Goal: Transaction & Acquisition: Purchase product/service

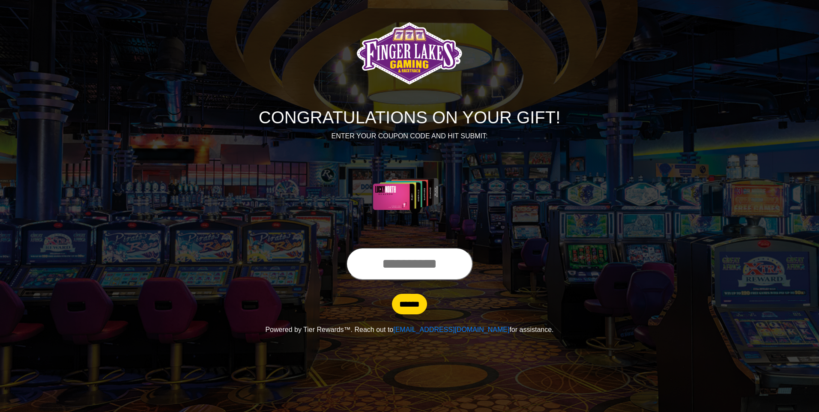
drag, startPoint x: 371, startPoint y: 253, endPoint x: 373, endPoint y: 259, distance: 5.4
click at [373, 258] on input "text" at bounding box center [409, 263] width 127 height 33
type input "**********"
click at [392, 294] on input "******" at bounding box center [409, 304] width 35 height 21
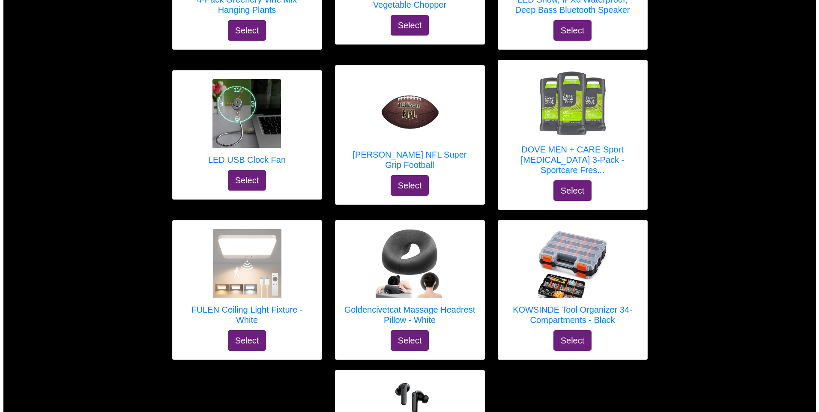
scroll to position [4806, 0]
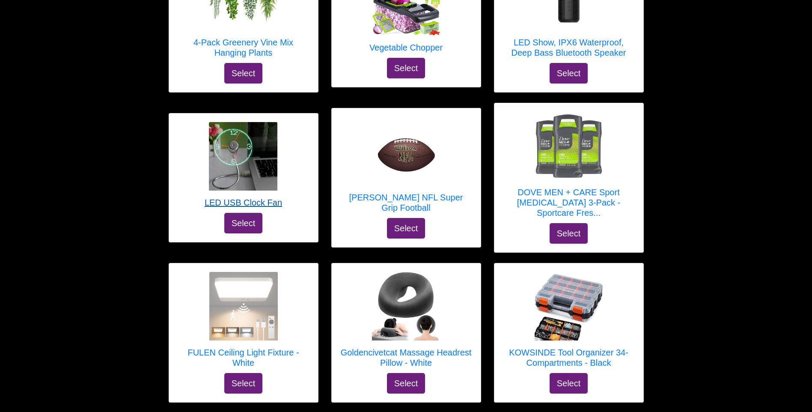
click at [267, 169] on img at bounding box center [243, 156] width 69 height 69
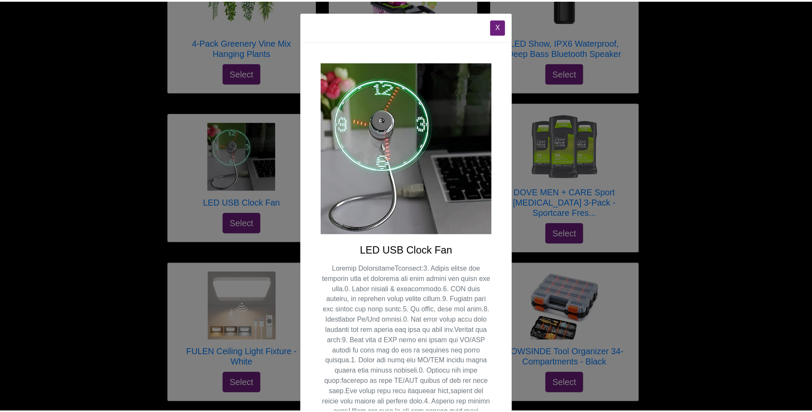
scroll to position [0, 0]
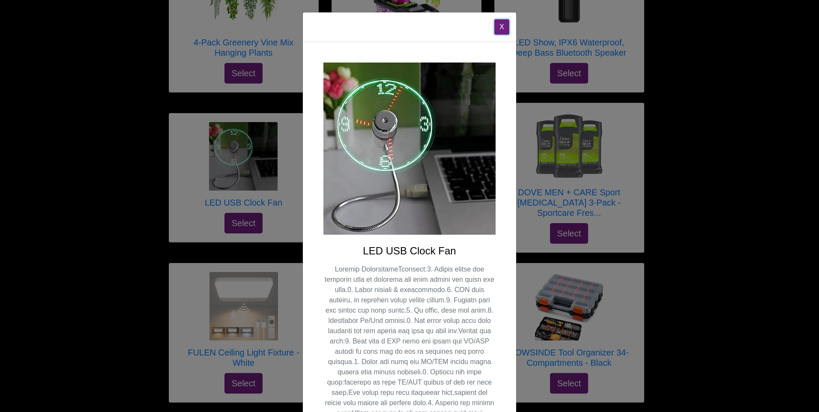
click at [499, 28] on button "X" at bounding box center [501, 26] width 15 height 15
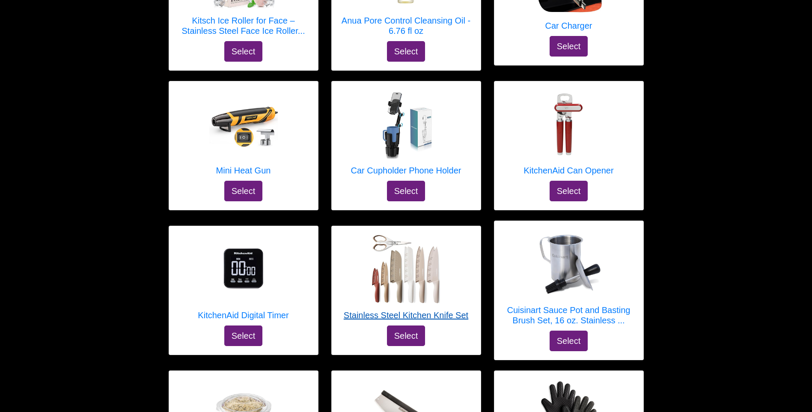
scroll to position [3479, 0]
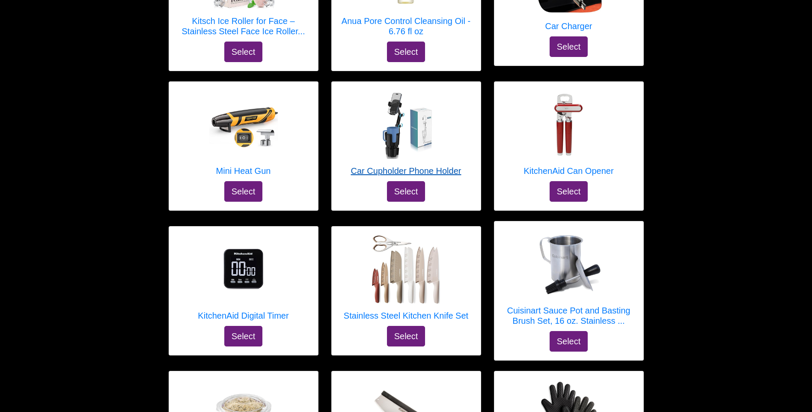
click at [388, 140] on img at bounding box center [406, 124] width 69 height 69
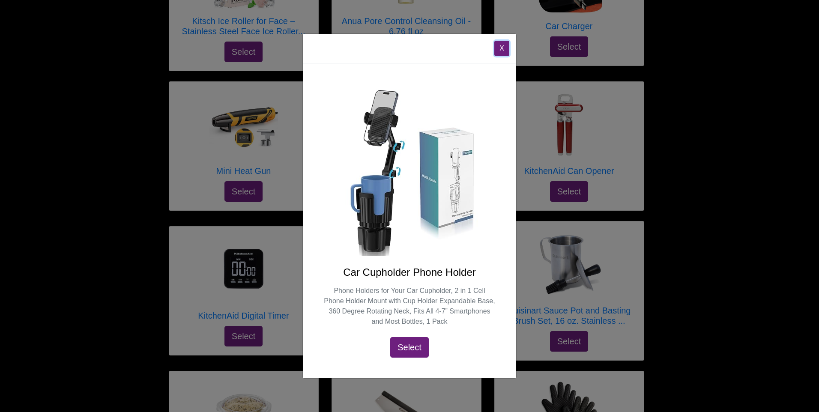
click at [501, 46] on button "X" at bounding box center [501, 48] width 15 height 15
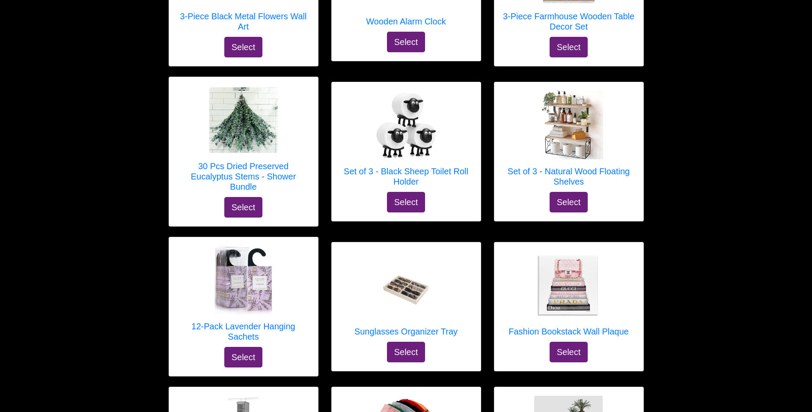
scroll to position [2579, 0]
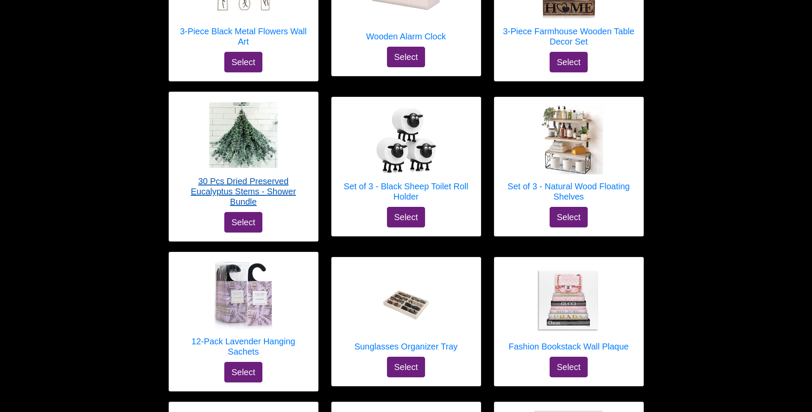
click at [264, 152] on img at bounding box center [243, 134] width 69 height 65
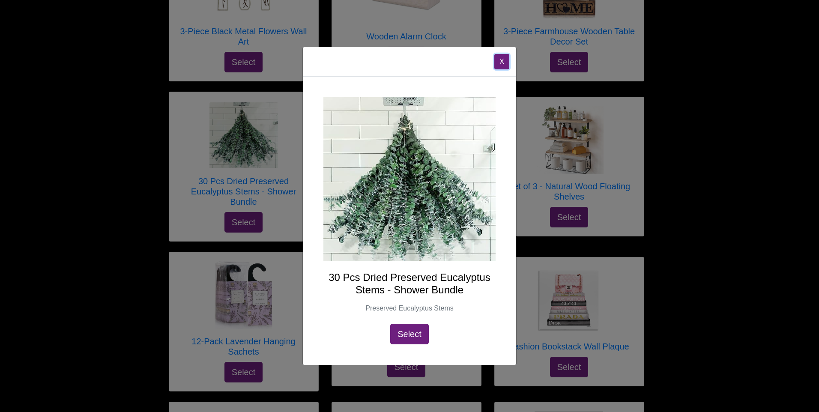
click at [501, 66] on button "X" at bounding box center [501, 61] width 15 height 15
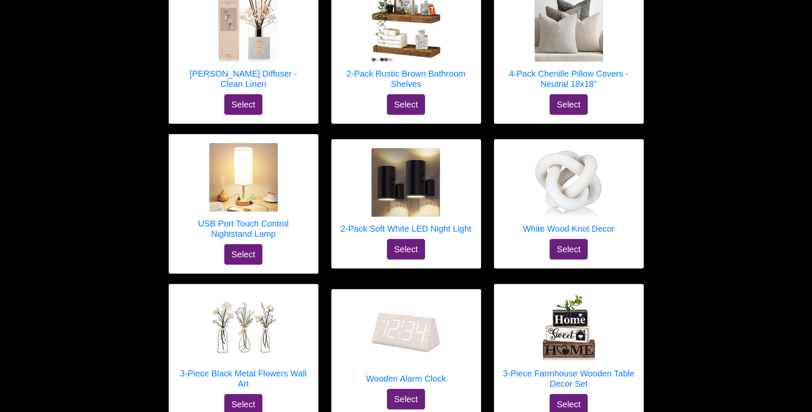
scroll to position [2237, 0]
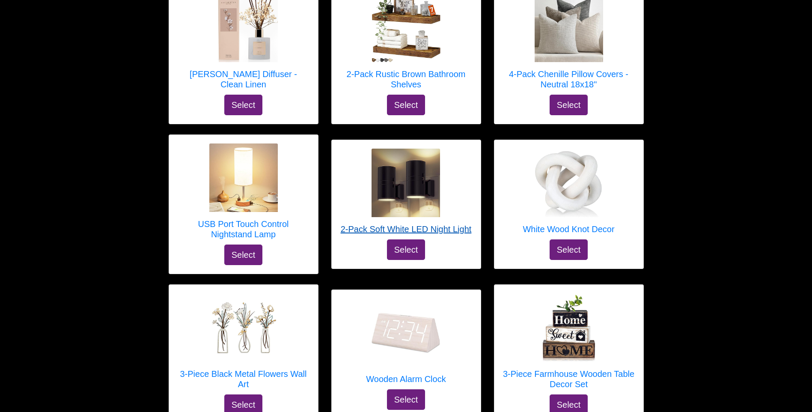
click at [401, 195] on img at bounding box center [406, 183] width 69 height 69
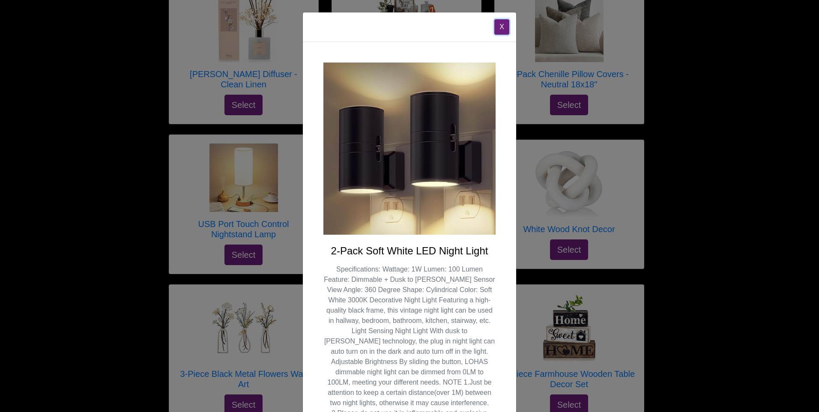
click at [498, 31] on button "X" at bounding box center [501, 26] width 15 height 15
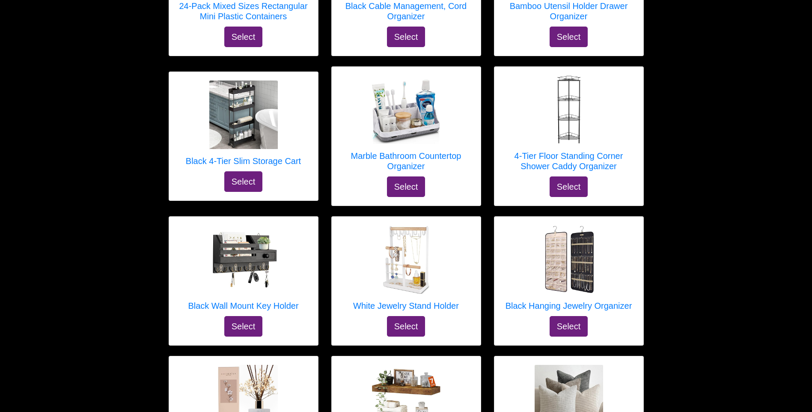
scroll to position [1852, 0]
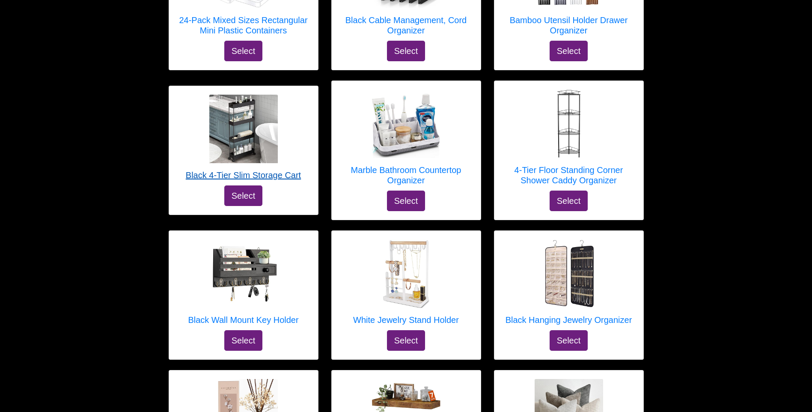
click at [241, 143] on img at bounding box center [243, 129] width 69 height 69
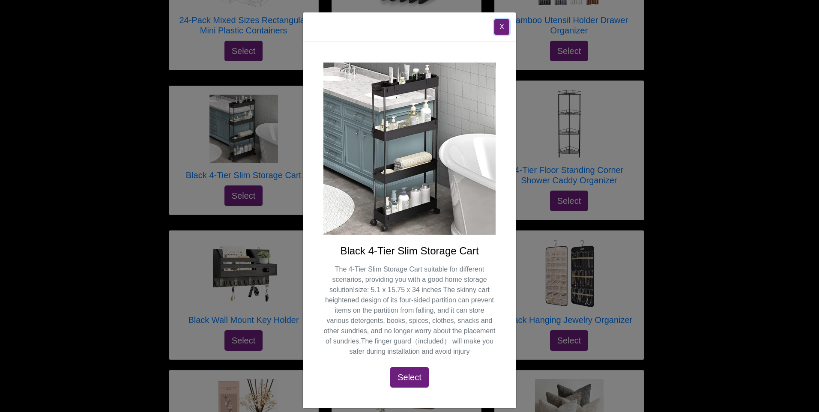
click at [494, 22] on button "X" at bounding box center [501, 26] width 15 height 15
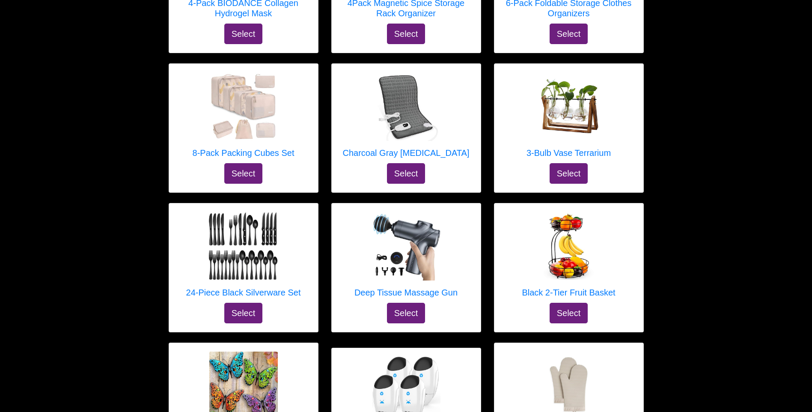
scroll to position [824, 0]
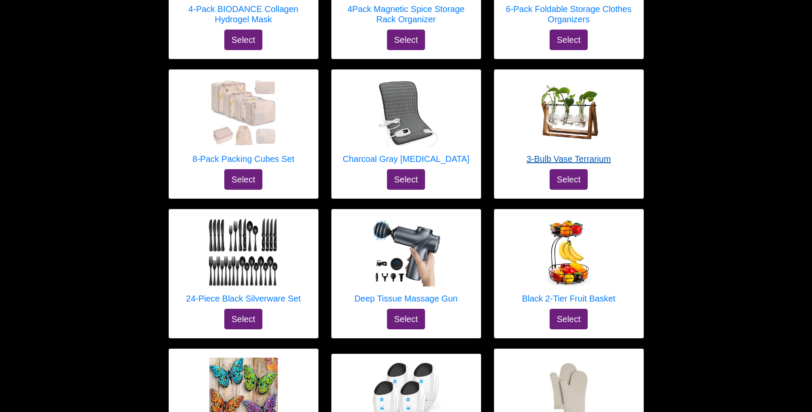
click at [543, 131] on img at bounding box center [569, 112] width 69 height 69
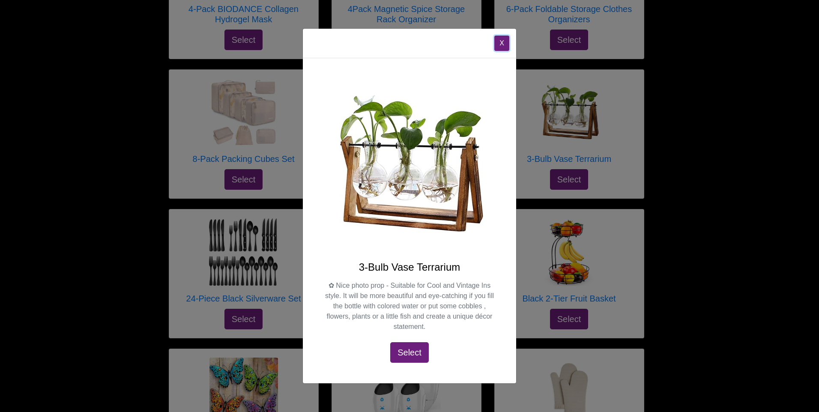
click at [498, 41] on button "X" at bounding box center [501, 43] width 15 height 15
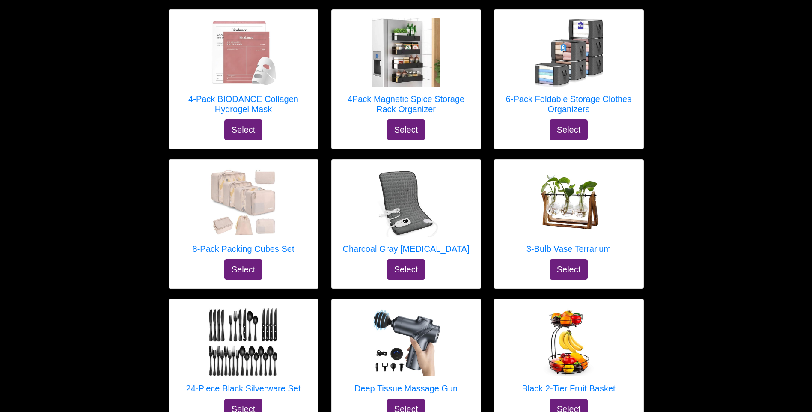
scroll to position [695, 0]
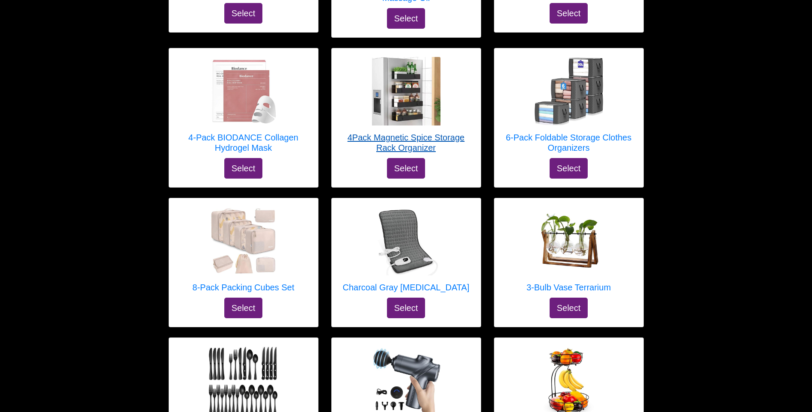
click at [388, 138] on h5 "4Pack Magnetic Spice Storage Rack Organizer" at bounding box center [406, 142] width 132 height 21
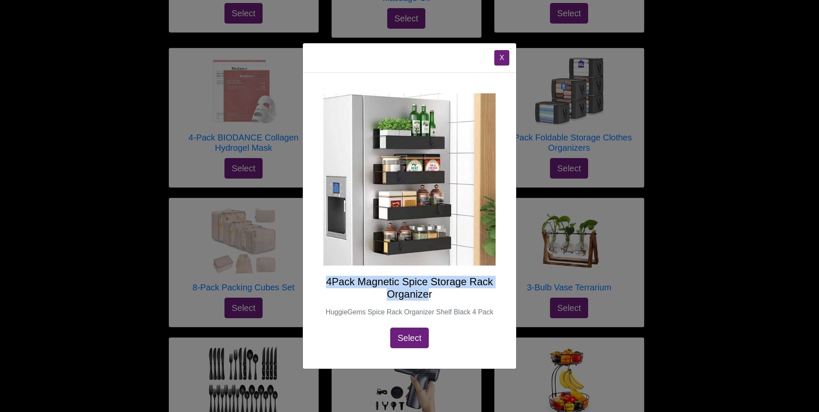
drag, startPoint x: 430, startPoint y: 295, endPoint x: 325, endPoint y: 280, distance: 105.7
click at [325, 280] on h4 "4Pack Magnetic Spice Storage Rack Organizer" at bounding box center [409, 288] width 172 height 25
drag, startPoint x: 325, startPoint y: 280, endPoint x: 336, endPoint y: 284, distance: 11.5
copy h4 "4Pack Magnetic Spice Storage Rack Organize"
click at [499, 62] on button "X" at bounding box center [501, 57] width 15 height 15
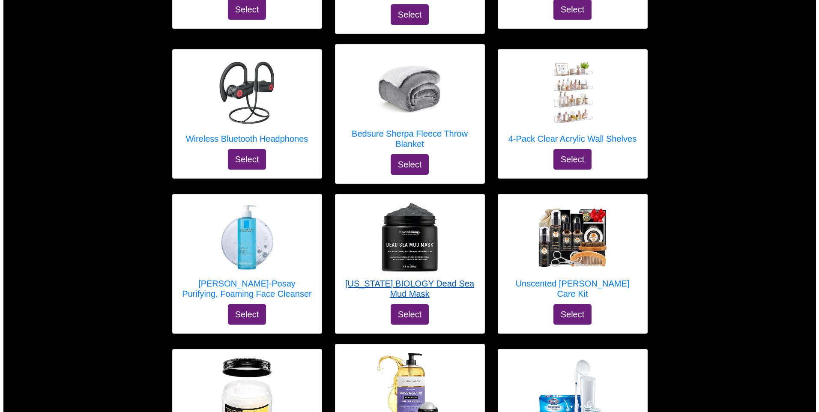
scroll to position [224, 0]
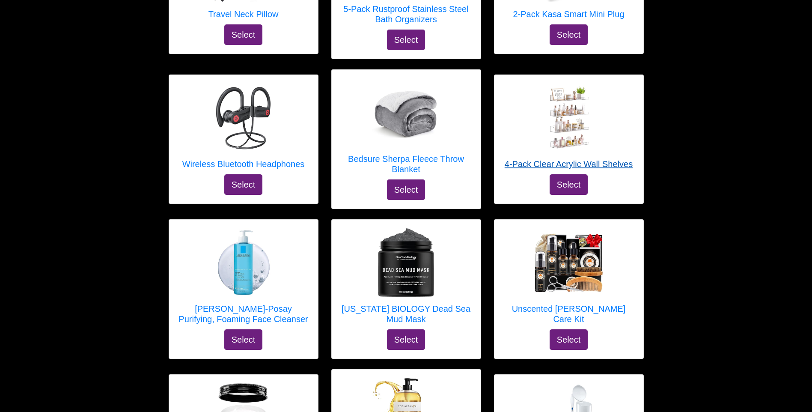
click at [558, 125] on img at bounding box center [568, 117] width 69 height 69
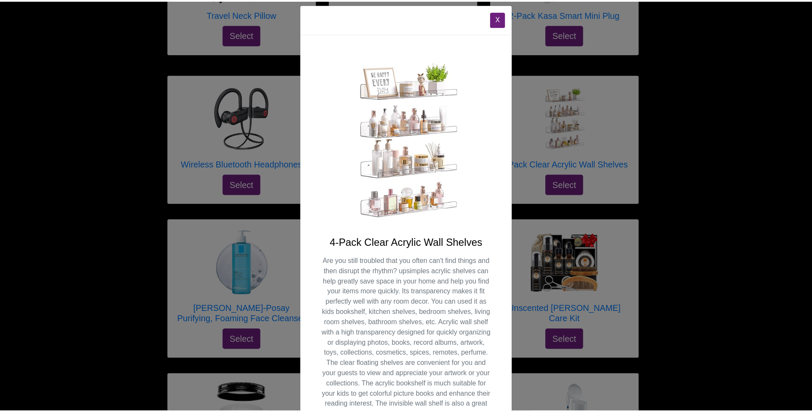
scroll to position [0, 0]
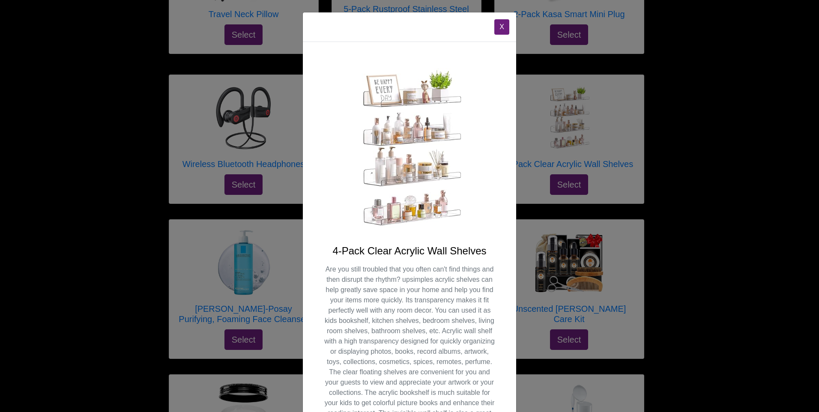
click at [401, 107] on img at bounding box center [409, 149] width 172 height 172
click at [496, 24] on button "X" at bounding box center [501, 26] width 15 height 15
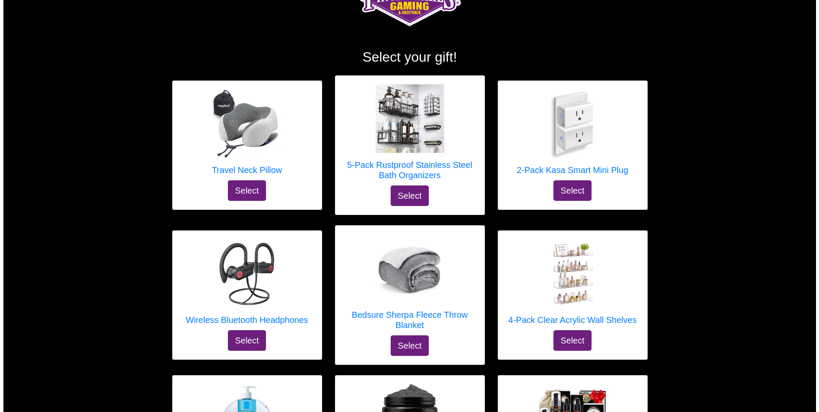
scroll to position [53, 0]
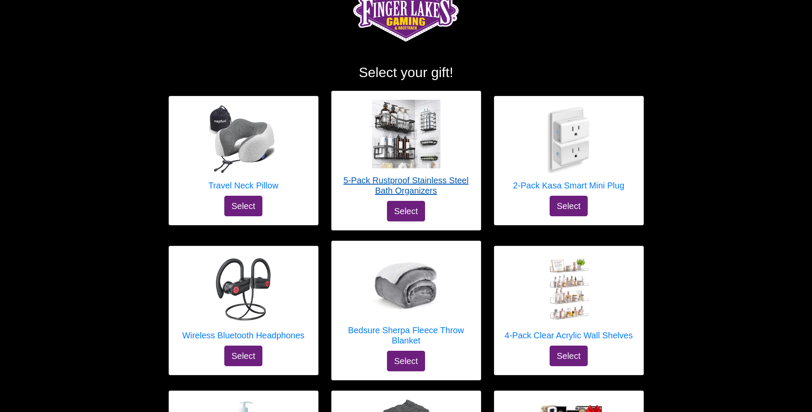
click at [395, 145] on img at bounding box center [406, 134] width 69 height 69
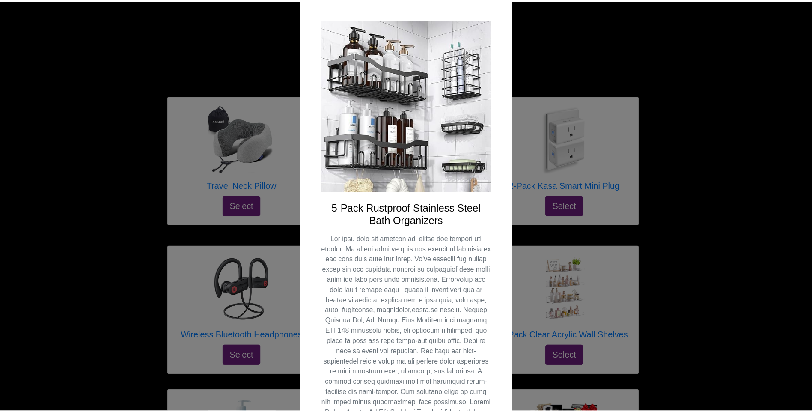
scroll to position [0, 0]
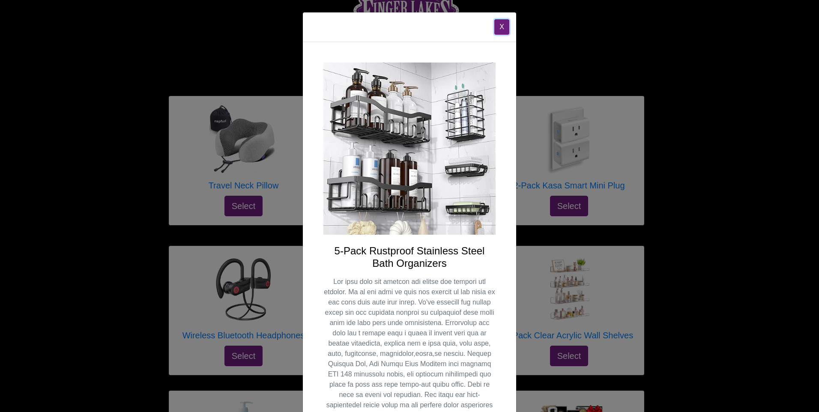
click at [498, 23] on button "X" at bounding box center [501, 26] width 15 height 15
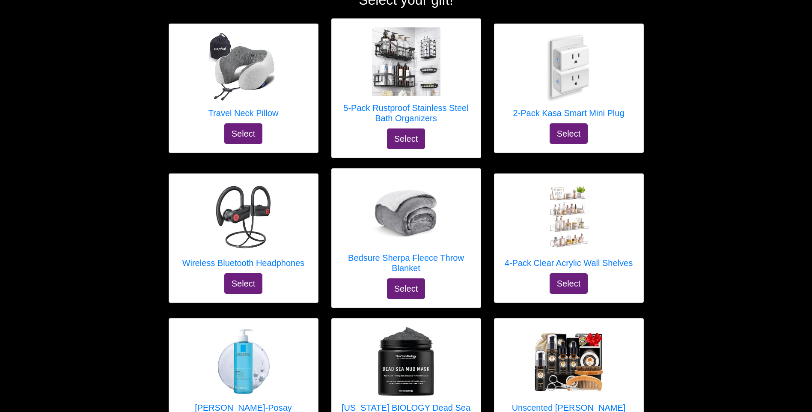
scroll to position [224, 0]
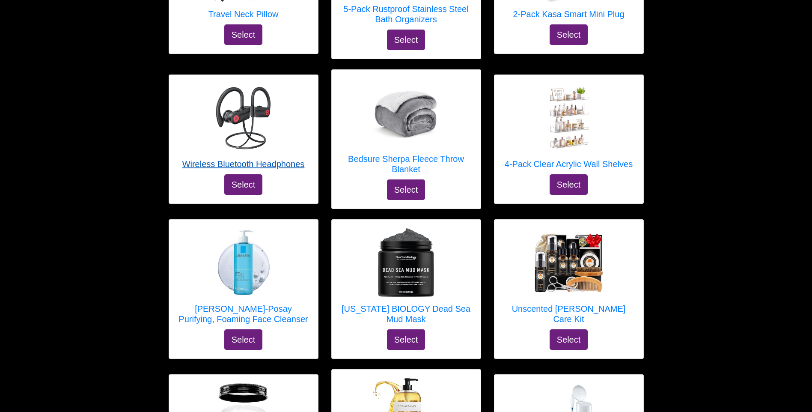
click at [246, 131] on img at bounding box center [243, 117] width 69 height 69
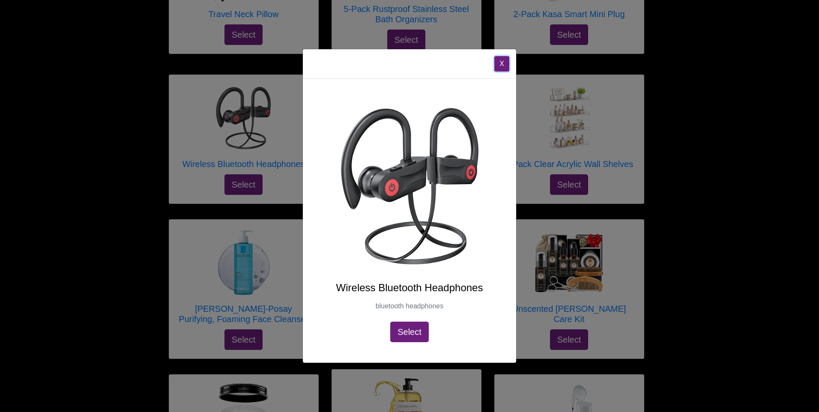
click at [503, 61] on button "X" at bounding box center [501, 63] width 15 height 15
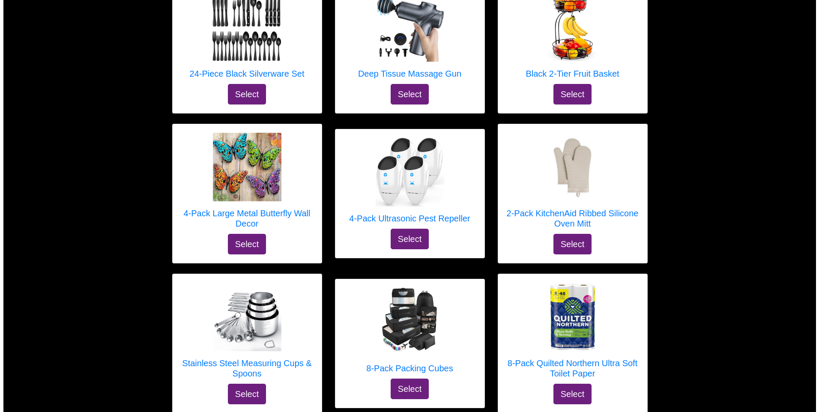
scroll to position [1038, 0]
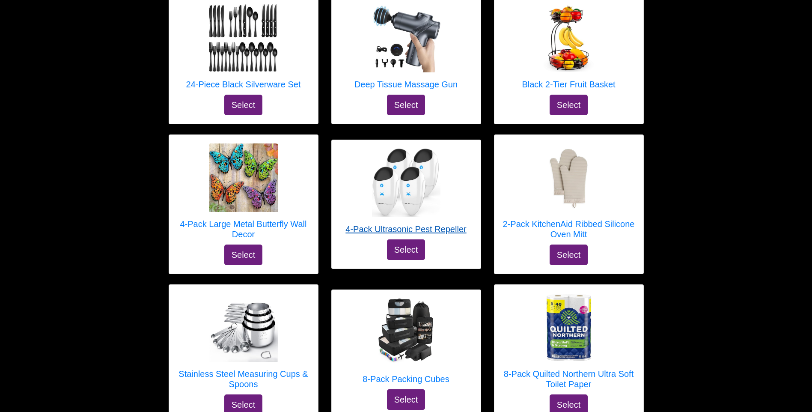
click at [406, 205] on img at bounding box center [406, 183] width 69 height 69
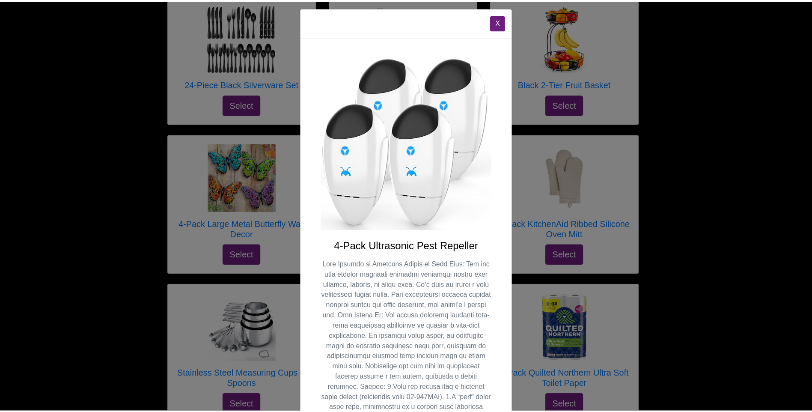
scroll to position [2, 0]
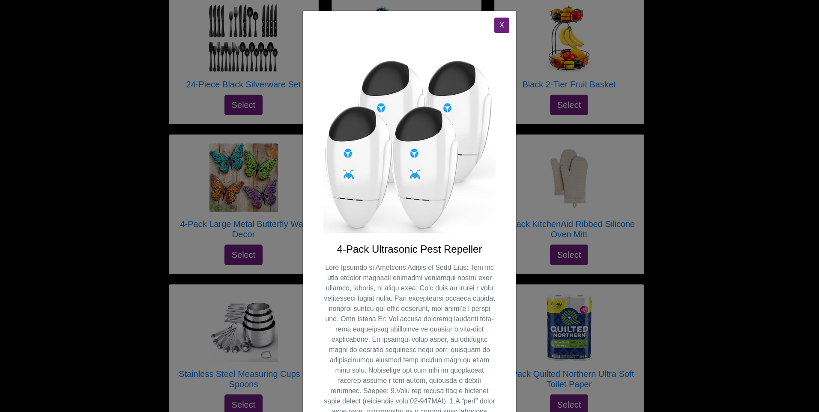
click at [476, 249] on h4 "4-Pack Ultrasonic Pest Repeller" at bounding box center [409, 249] width 172 height 12
drag, startPoint x: 479, startPoint y: 249, endPoint x: 332, endPoint y: 245, distance: 147.4
click at [332, 245] on h4 "4-Pack Ultrasonic Pest Repeller" at bounding box center [409, 249] width 172 height 12
copy h4 "4-Pack Ultrasonic Pest Repeller"
click at [498, 22] on button "X" at bounding box center [501, 25] width 15 height 15
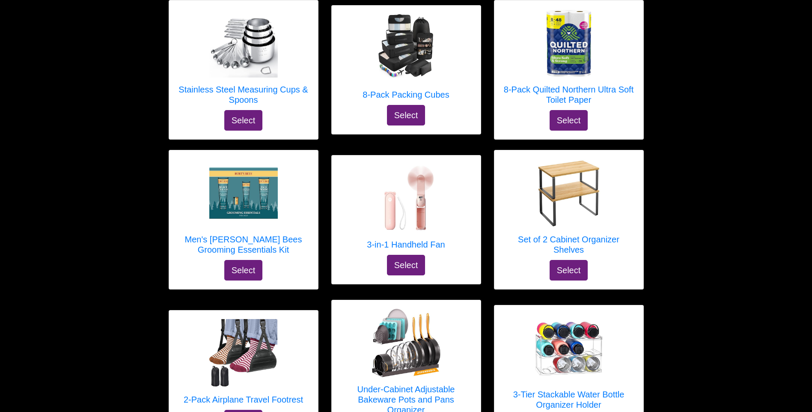
scroll to position [1338, 0]
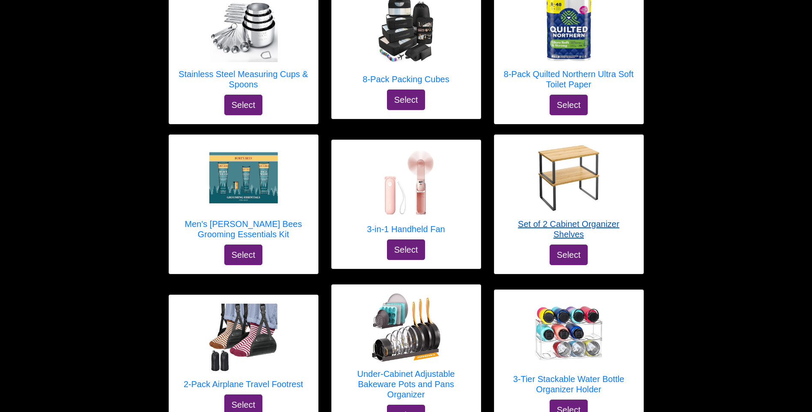
click at [593, 186] on img at bounding box center [569, 177] width 69 height 69
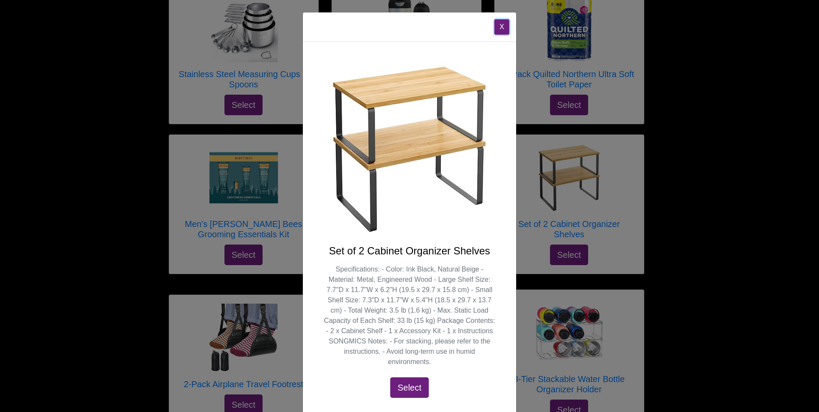
click at [494, 27] on button "X" at bounding box center [501, 26] width 15 height 15
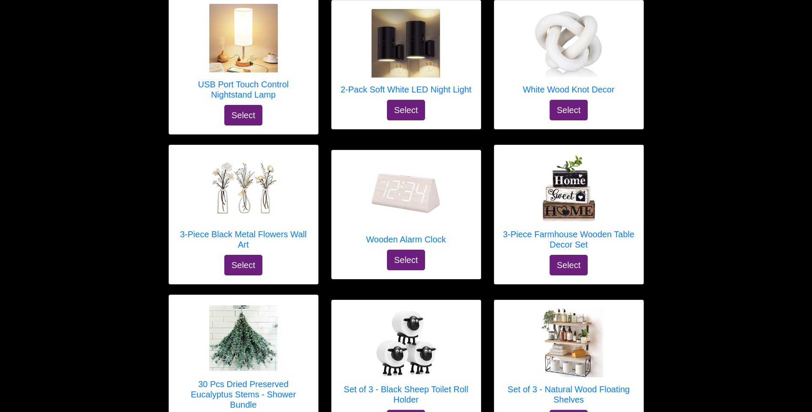
scroll to position [2408, 0]
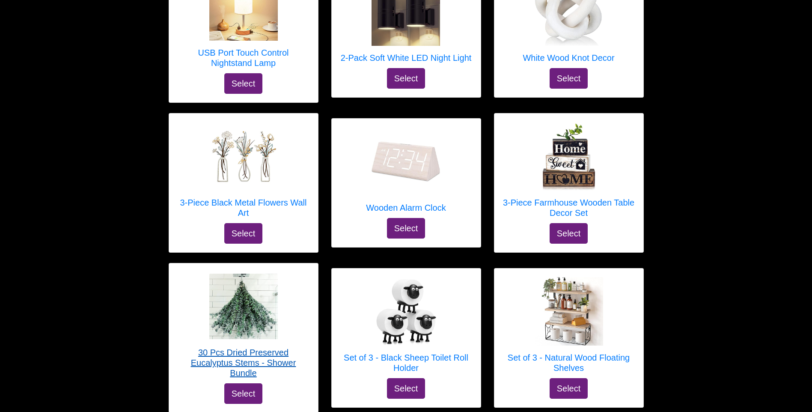
click at [264, 357] on h5 "30 Pcs Dried Preserved Eucalyptus Stems - Shower Bundle" at bounding box center [244, 362] width 132 height 31
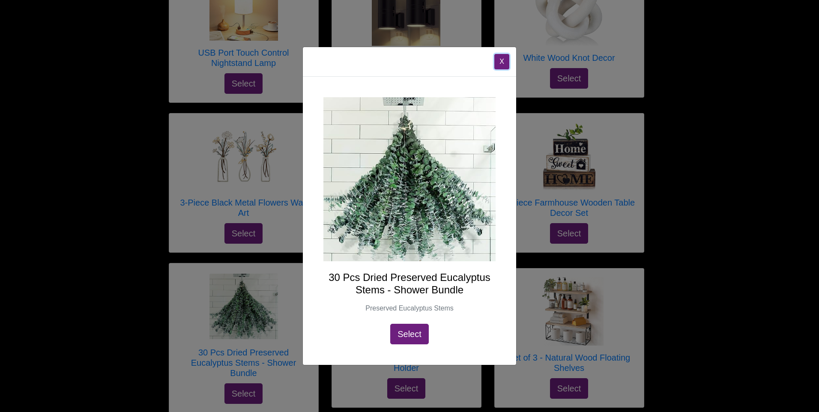
click at [501, 59] on button "X" at bounding box center [501, 61] width 15 height 15
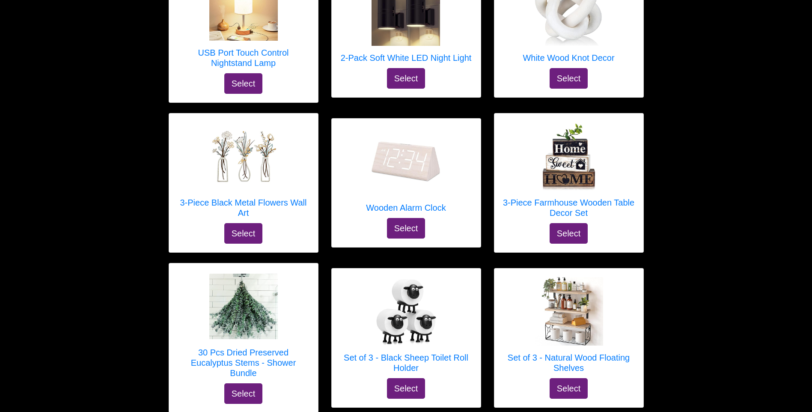
drag, startPoint x: 219, startPoint y: 359, endPoint x: 288, endPoint y: 399, distance: 79.6
click at [288, 399] on div "30 Pcs Dried Preserved Eucalyptus Stems - Shower Bundle Select" at bounding box center [243, 337] width 149 height 149
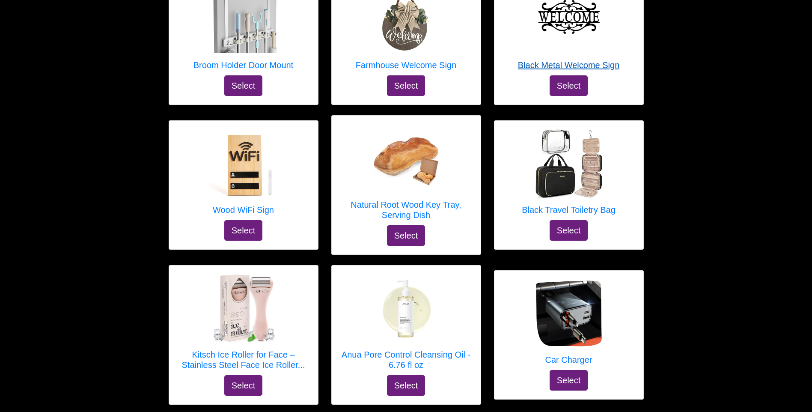
scroll to position [3179, 0]
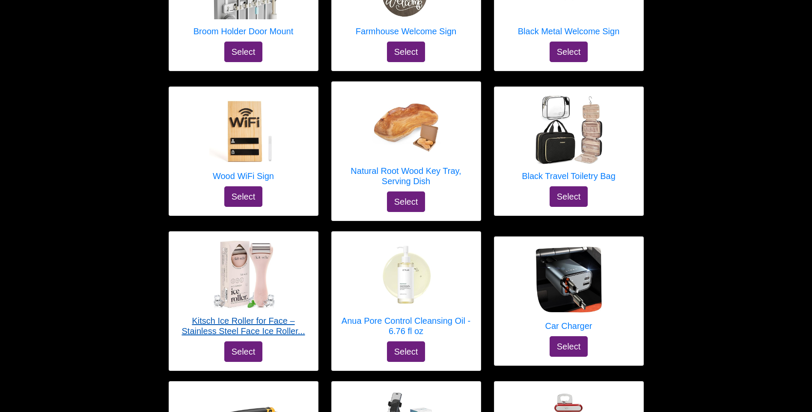
click at [265, 300] on img at bounding box center [243, 274] width 69 height 69
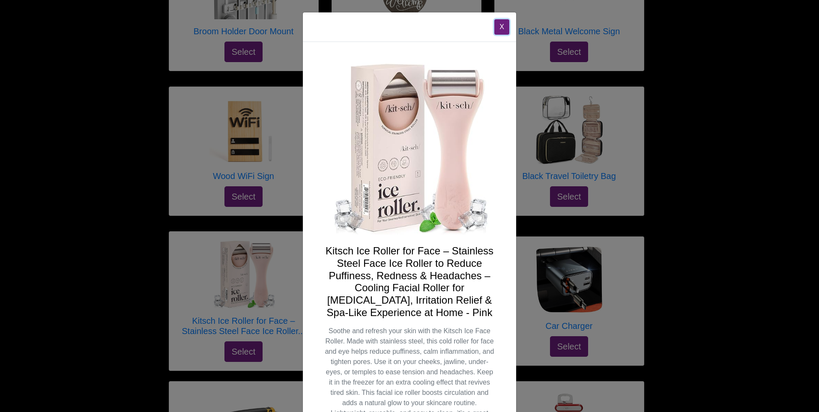
click at [502, 23] on button "X" at bounding box center [501, 26] width 15 height 15
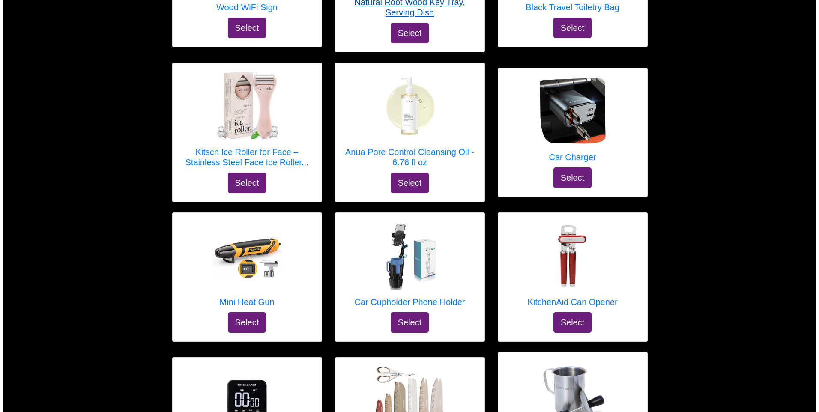
scroll to position [3350, 0]
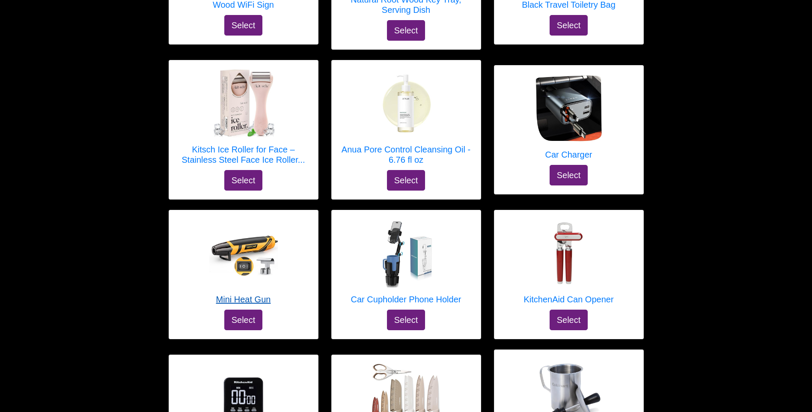
click at [246, 298] on h5 "Mini Heat Gun" at bounding box center [243, 299] width 69 height 10
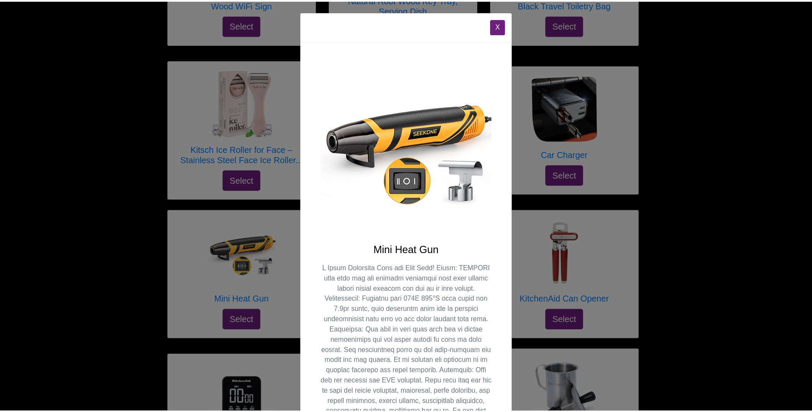
scroll to position [0, 0]
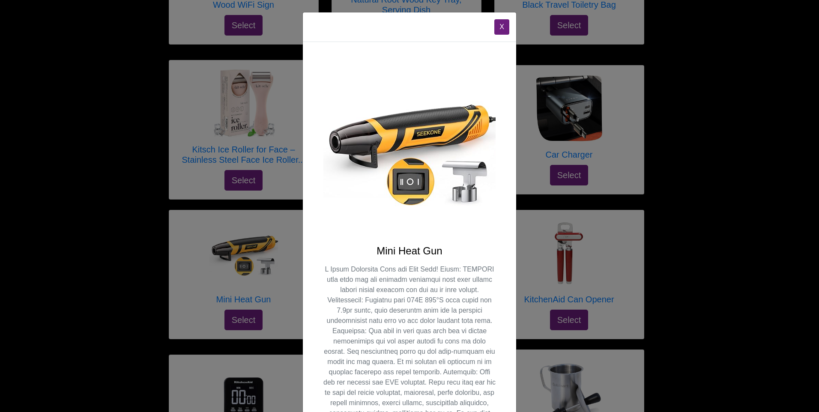
click at [512, 28] on div "X" at bounding box center [409, 27] width 213 height 30
click at [501, 28] on button "X" at bounding box center [501, 26] width 15 height 15
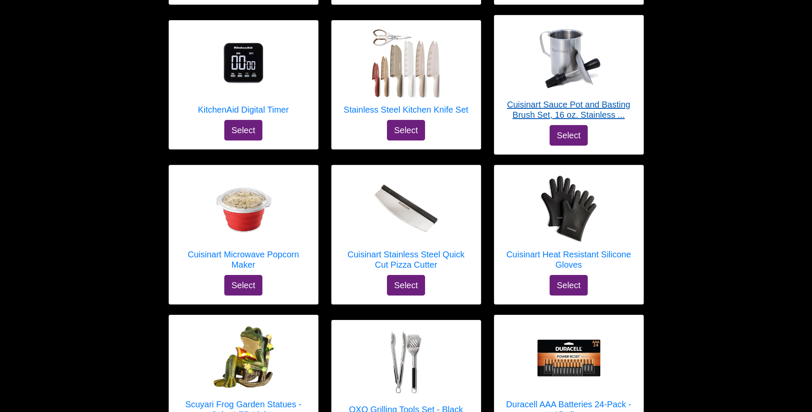
scroll to position [3693, 0]
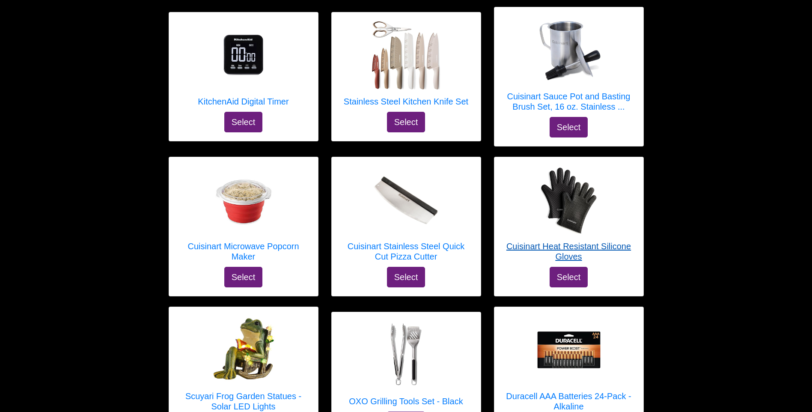
click at [546, 243] on h5 "Cuisinart Heat Resistant Silicone Gloves" at bounding box center [569, 251] width 132 height 21
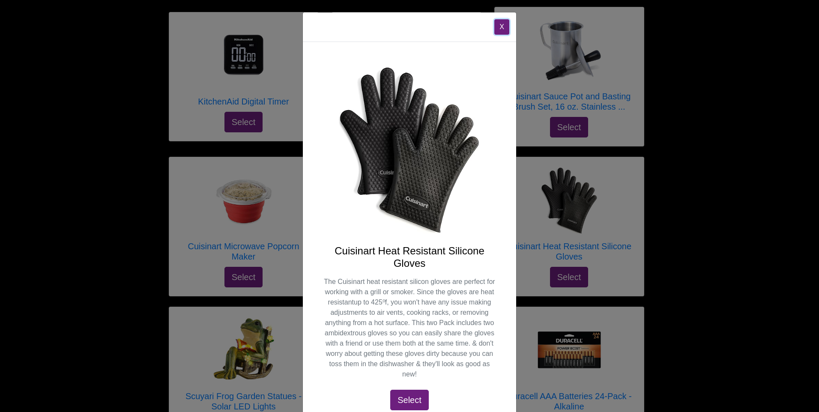
click at [498, 29] on button "X" at bounding box center [501, 26] width 15 height 15
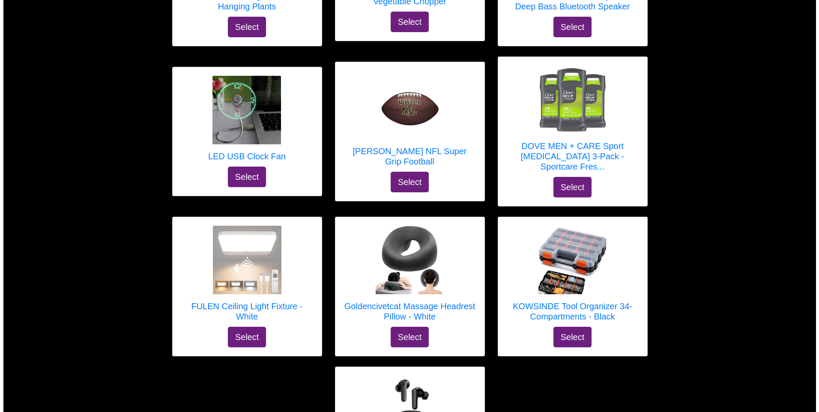
scroll to position [4977, 0]
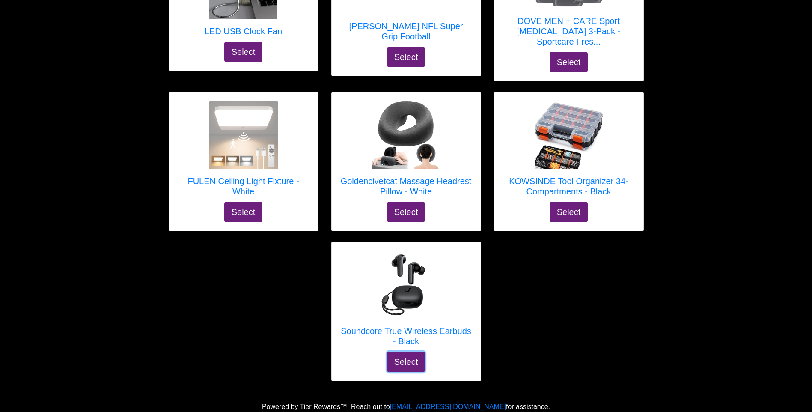
click at [406, 361] on button "Select" at bounding box center [406, 362] width 39 height 21
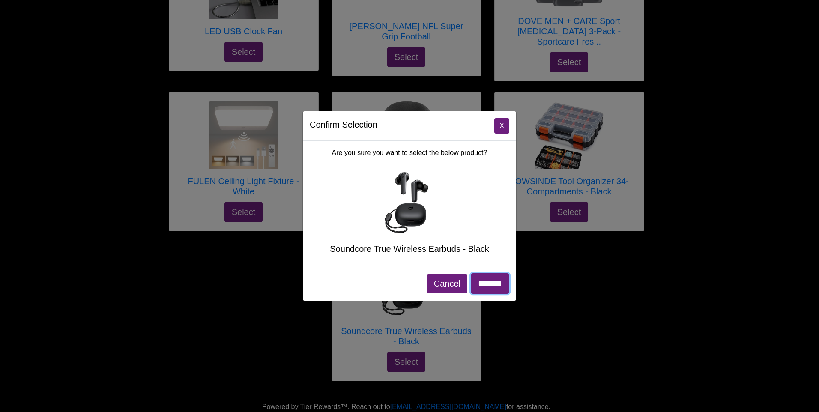
click at [492, 283] on input "*******" at bounding box center [490, 283] width 39 height 21
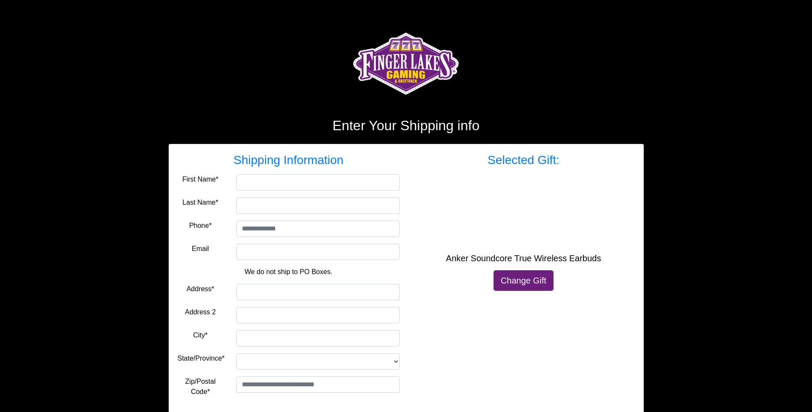
drag, startPoint x: 301, startPoint y: 171, endPoint x: 297, endPoint y: 175, distance: 4.8
click at [299, 173] on form "Shipping Information First Name* Last Name* Phone* Email We do not ship to PO B…" at bounding box center [289, 276] width 222 height 247
click at [295, 178] on input "First Name*" at bounding box center [318, 182] width 164 height 16
type input "*******"
type input "*********"
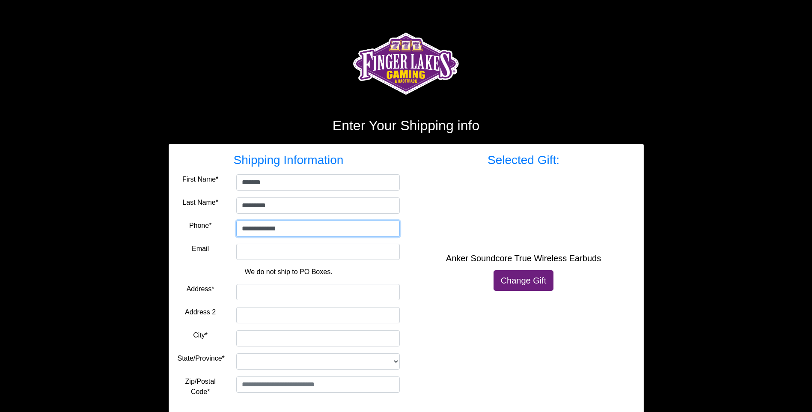
type input "**********"
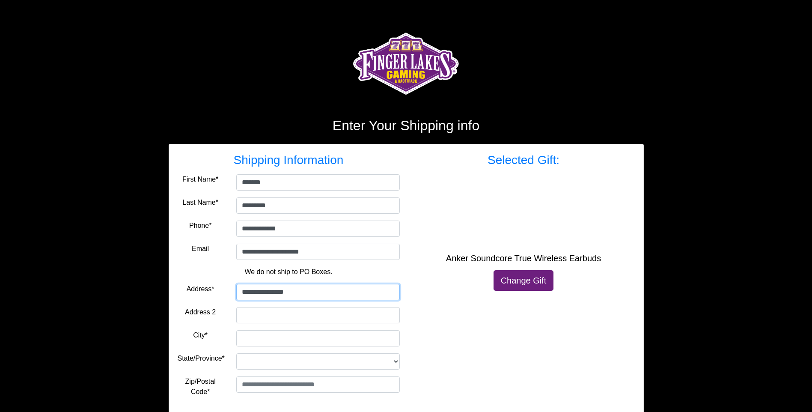
type input "**********"
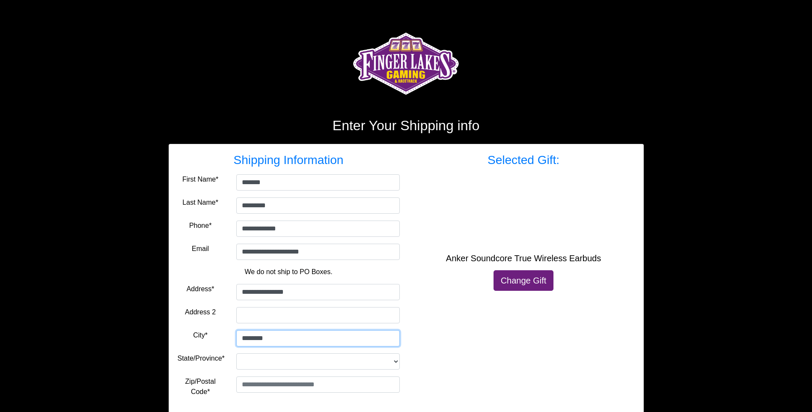
click at [277, 339] on input "********" at bounding box center [318, 338] width 164 height 16
type input "*********"
click at [256, 368] on select "**********" at bounding box center [318, 361] width 164 height 16
select select "**"
click at [236, 353] on select "**********" at bounding box center [318, 361] width 164 height 16
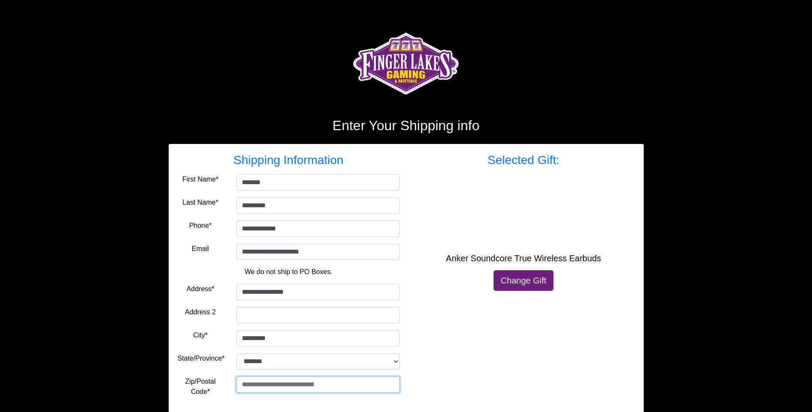
click at [254, 385] on input "text" at bounding box center [318, 384] width 164 height 16
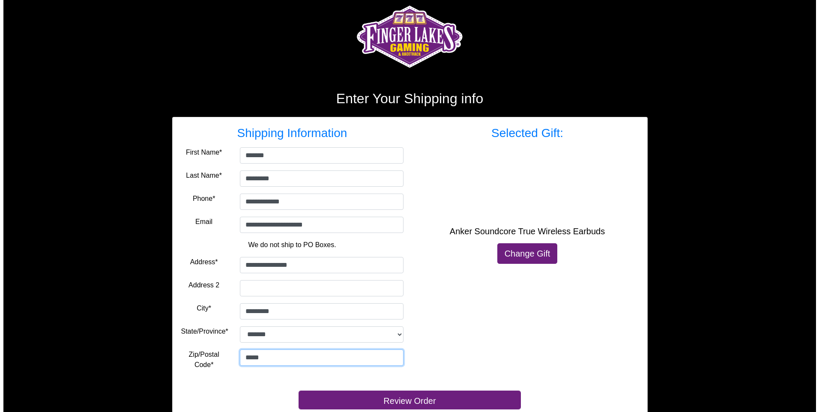
scroll to position [54, 0]
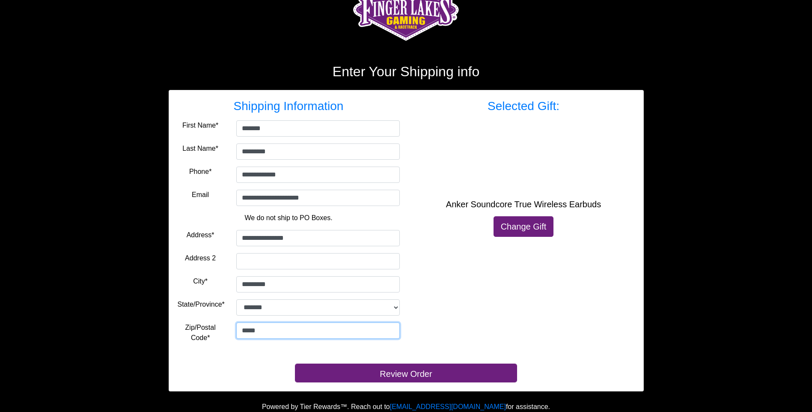
type input "*****"
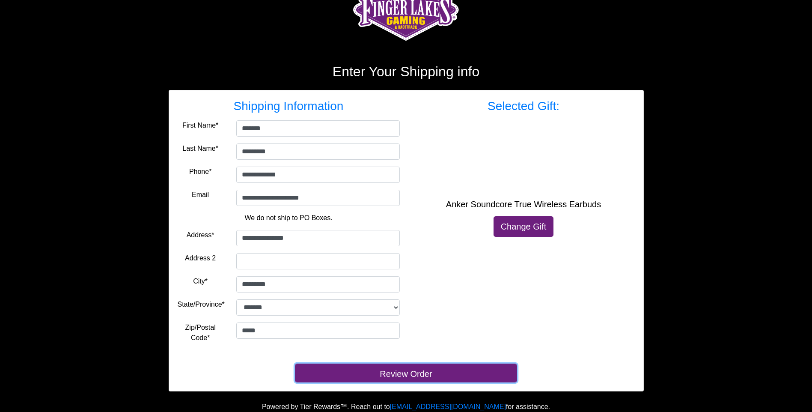
click at [335, 377] on button "Review Order" at bounding box center [406, 373] width 222 height 19
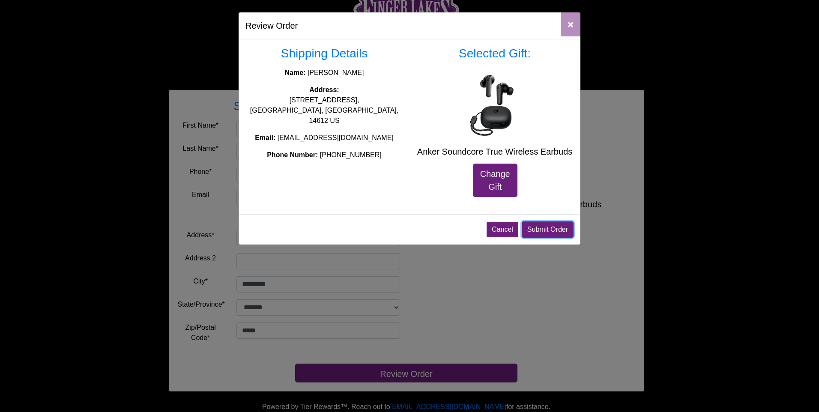
click at [536, 228] on button "Submit Order" at bounding box center [548, 229] width 52 height 16
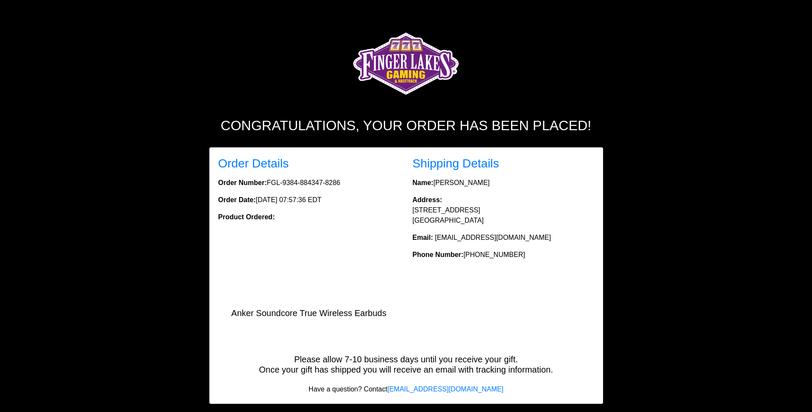
scroll to position [12, 0]
